Goal: Task Accomplishment & Management: Complete application form

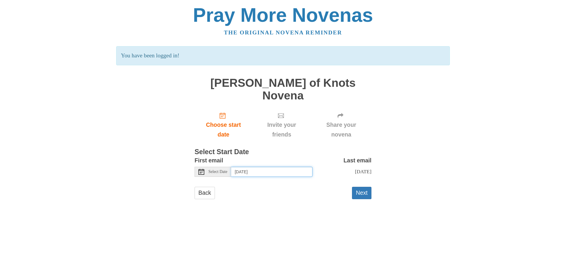
click at [242, 167] on input "[DATE]" at bounding box center [271, 172] width 81 height 10
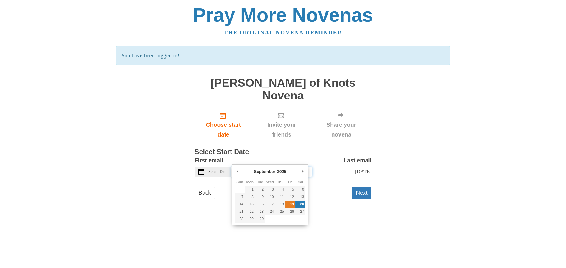
type input "[DATE]"
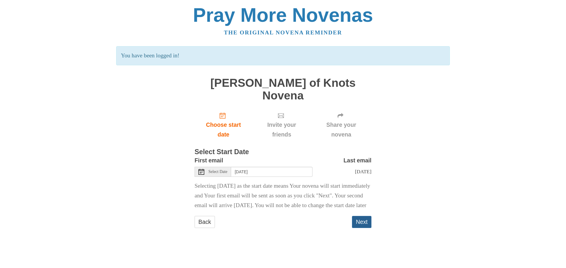
click at [360, 224] on button "Next" at bounding box center [361, 222] width 19 height 12
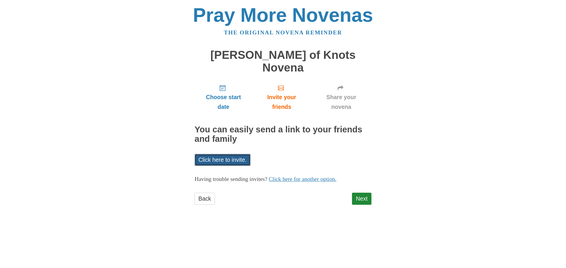
click at [224, 154] on link "Click here to invite." at bounding box center [222, 160] width 56 height 12
click at [314, 176] on link "Click here for another option." at bounding box center [303, 179] width 68 height 6
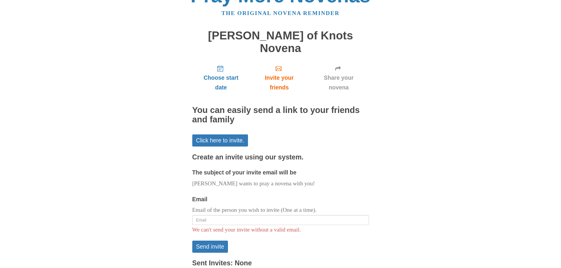
scroll to position [42, 0]
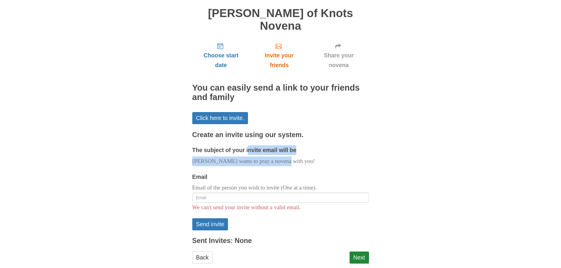
drag, startPoint x: 258, startPoint y: 150, endPoint x: 218, endPoint y: 137, distance: 41.9
click at [218, 146] on div "The subject of your invite email will be Jordan Spitzley wants to pray a novena…" at bounding box center [280, 156] width 177 height 21
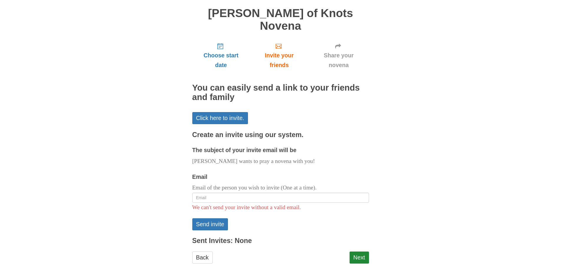
click at [219, 156] on form "The subject of your invite email will be Jordan Spitzley wants to pray a novena…" at bounding box center [280, 188] width 177 height 85
click at [214, 193] on input "Email" at bounding box center [280, 198] width 177 height 10
click at [400, 98] on div "Pray More Novenas The original novena reminder Mary Undoer of Knots Novena Choo…" at bounding box center [280, 119] width 345 height 323
